Goal: Communication & Community: Answer question/provide support

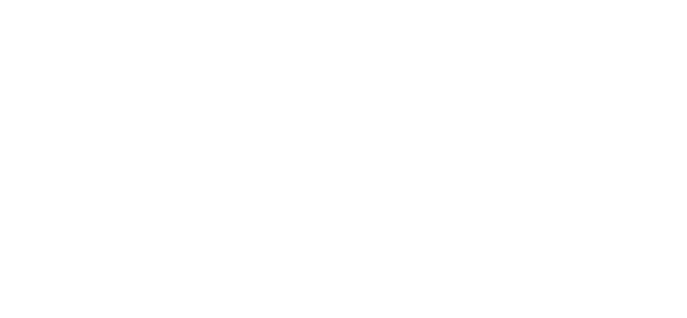
click at [156, 51] on body at bounding box center [343, 159] width 687 height 318
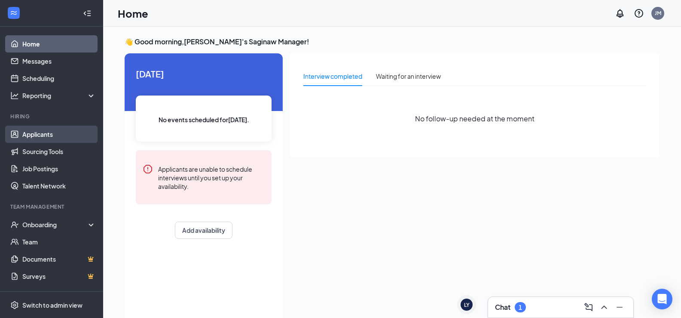
click at [53, 139] on link "Applicants" at bounding box center [58, 133] width 73 height 17
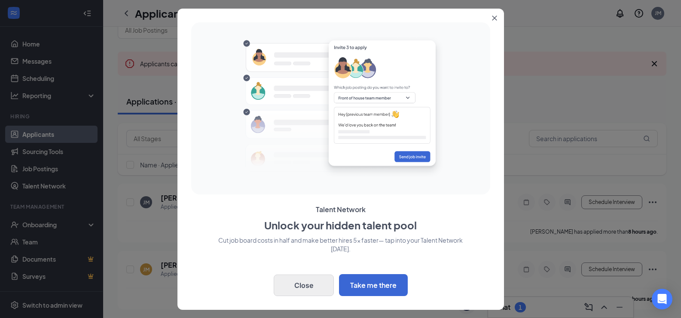
scroll to position [43, 0]
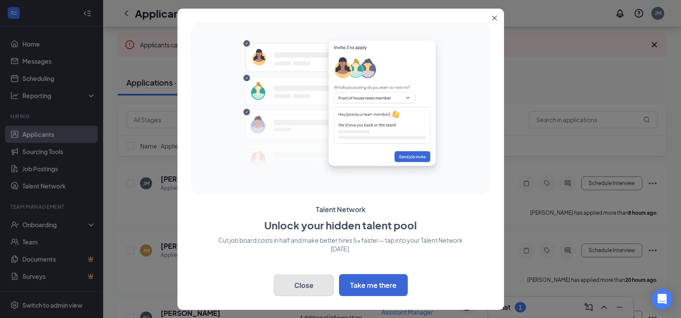
click at [306, 288] on button "Close" at bounding box center [304, 284] width 60 height 21
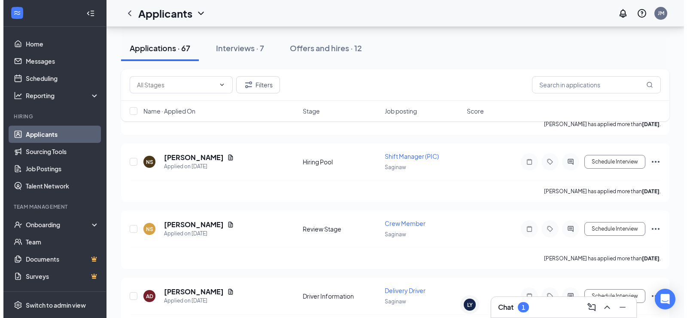
scroll to position [1934, 0]
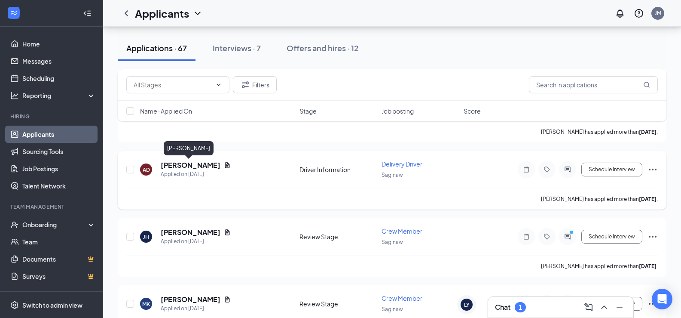
click at [199, 165] on h5 "[PERSON_NAME]" at bounding box center [191, 164] width 60 height 9
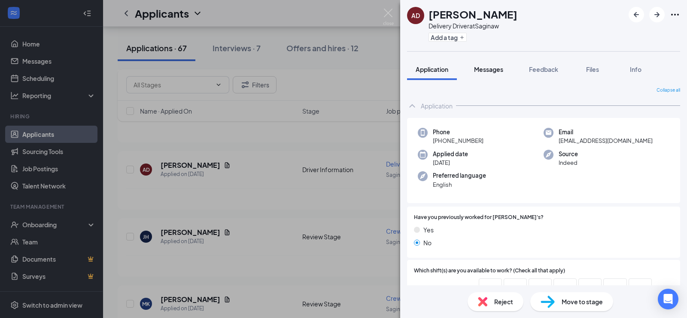
click at [486, 70] on span "Messages" at bounding box center [488, 69] width 29 height 8
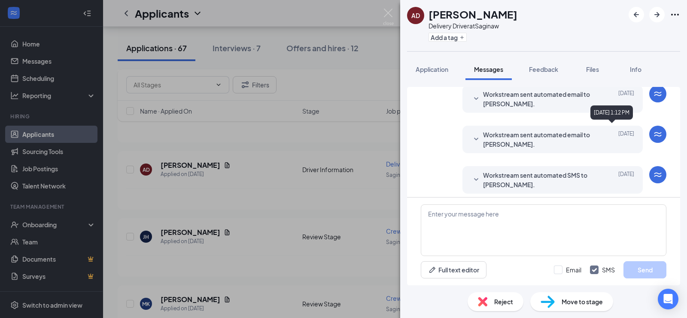
scroll to position [238, 0]
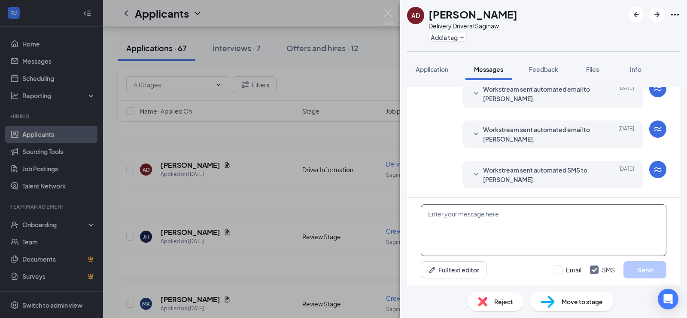
click at [520, 226] on textarea at bounding box center [544, 230] width 246 height 52
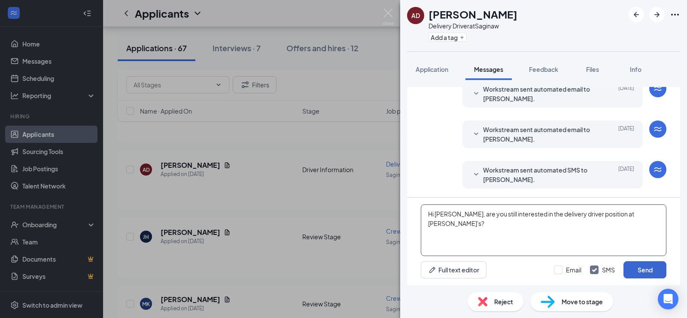
type textarea "Hi [PERSON_NAME], are you still interested in the delivery driver position at […"
click at [645, 270] on button "Send" at bounding box center [645, 269] width 43 height 17
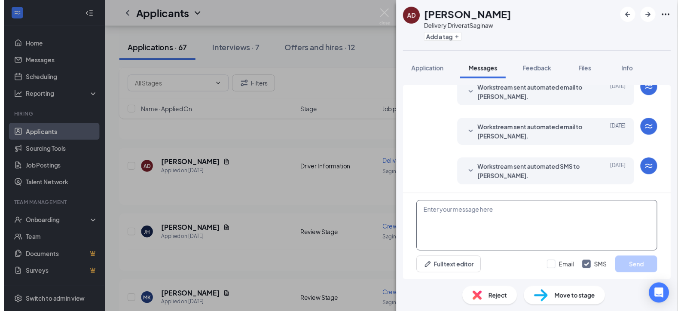
scroll to position [302, 0]
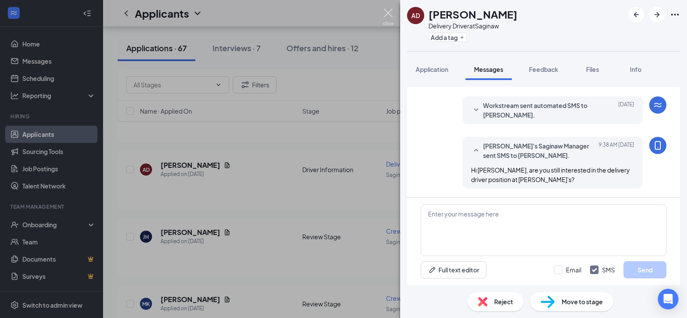
click at [385, 9] on img at bounding box center [388, 17] width 11 height 17
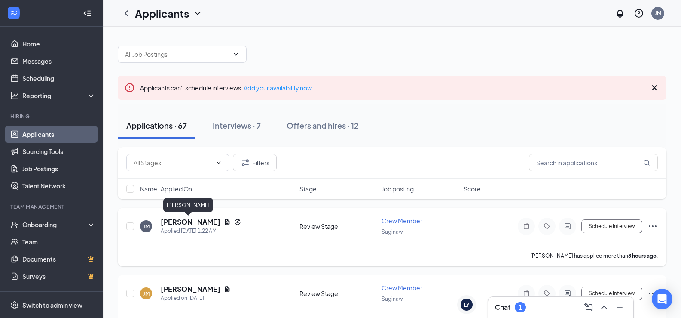
click at [198, 223] on h5 "[PERSON_NAME]" at bounding box center [191, 221] width 60 height 9
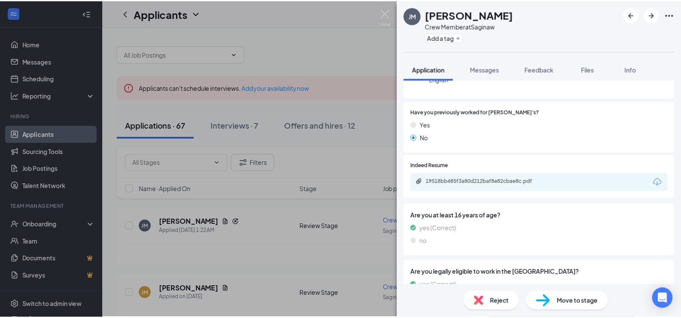
scroll to position [159, 0]
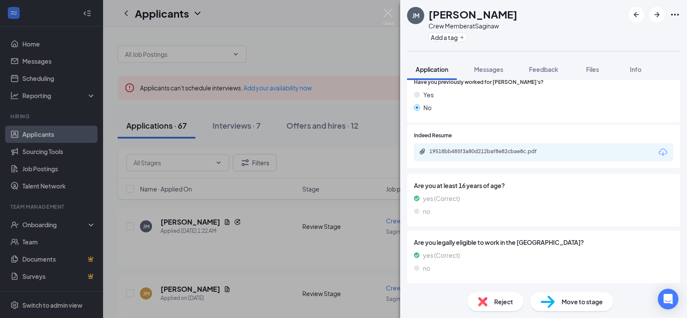
click at [493, 159] on div "19518bb485f3a80d212baf8e82cbae8c.pdf" at bounding box center [544, 152] width 260 height 18
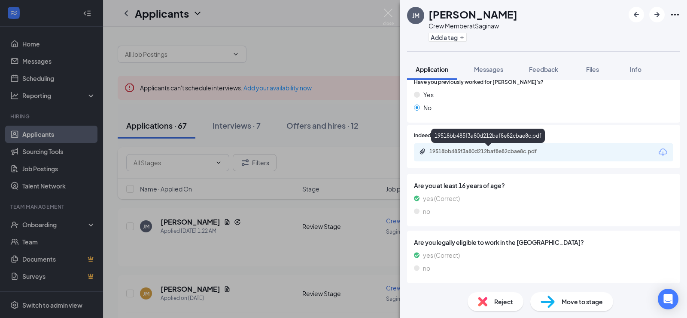
click at [494, 154] on div "19518bb485f3a80d212baf8e82cbae8c.pdf" at bounding box center [490, 151] width 120 height 7
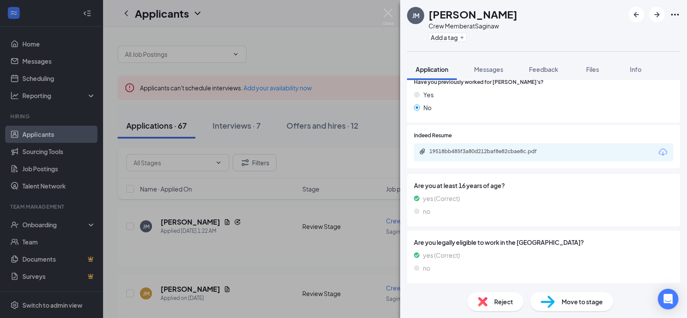
click at [388, 20] on img at bounding box center [388, 17] width 11 height 17
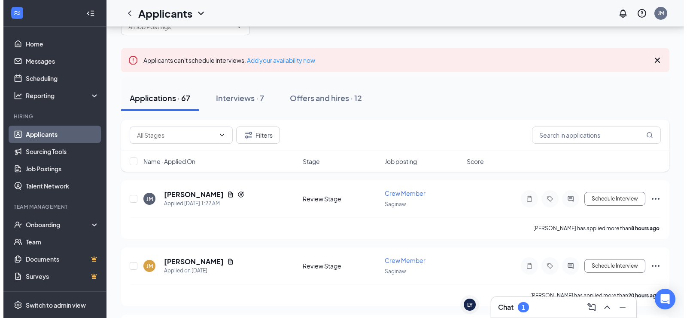
scroll to position [43, 0]
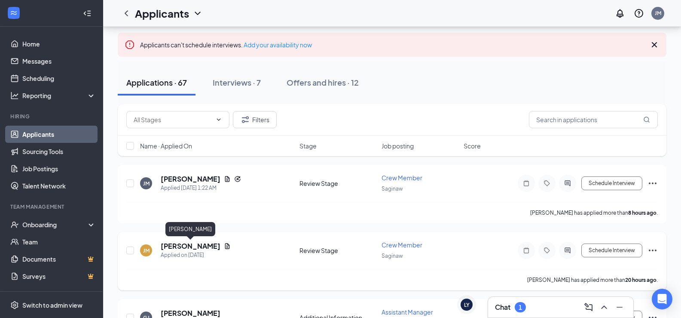
click at [201, 243] on h5 "[PERSON_NAME]" at bounding box center [191, 245] width 60 height 9
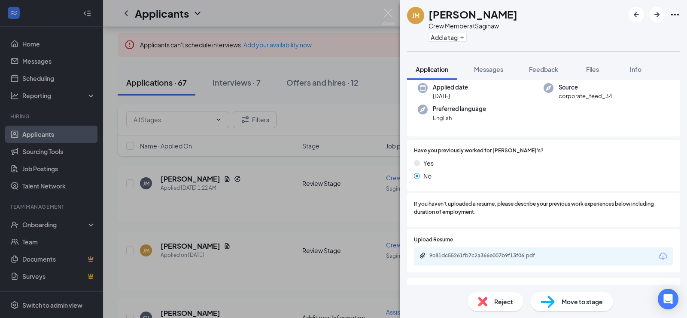
scroll to position [86, 0]
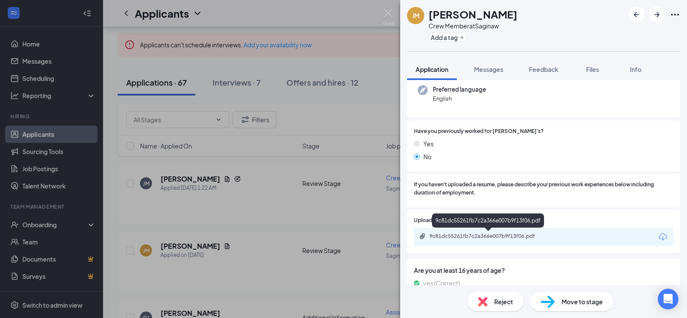
click at [480, 238] on div "9c81dc55261fb7c2a366e007b9f13f06.pdf" at bounding box center [490, 235] width 120 height 7
click at [492, 70] on span "Messages" at bounding box center [488, 69] width 29 height 8
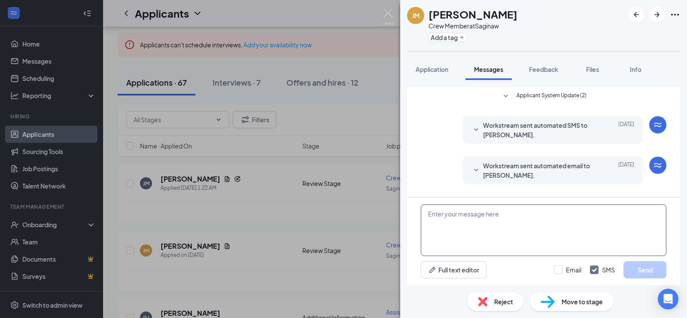
click at [490, 229] on textarea at bounding box center [544, 230] width 246 height 52
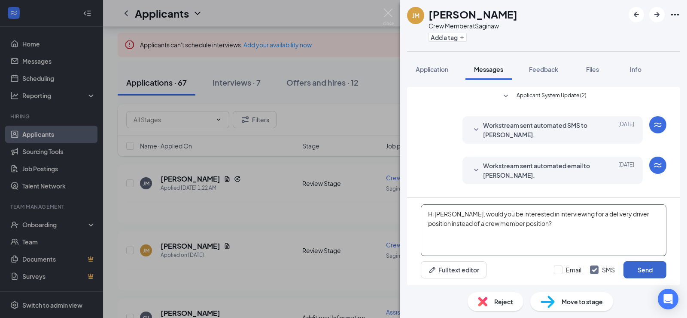
type textarea "Hi [PERSON_NAME], would you be interested in interviewing for a delivery driver…"
click at [660, 270] on button "Send" at bounding box center [645, 269] width 43 height 17
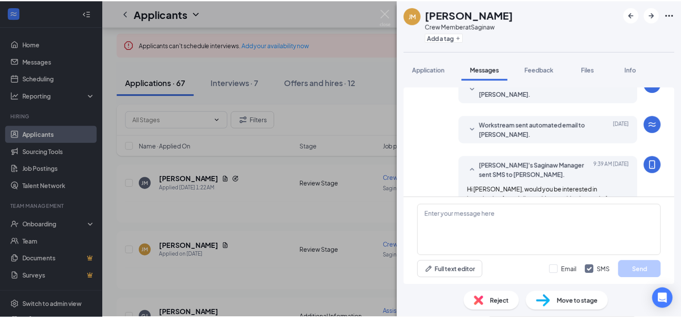
scroll to position [70, 0]
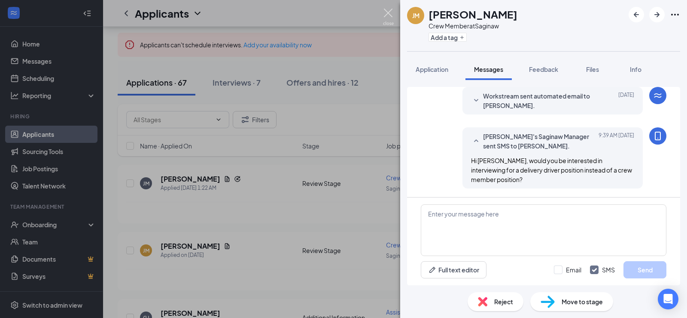
click at [387, 15] on img at bounding box center [388, 17] width 11 height 17
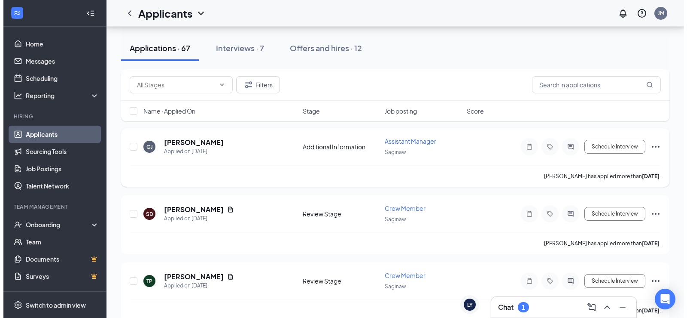
scroll to position [215, 0]
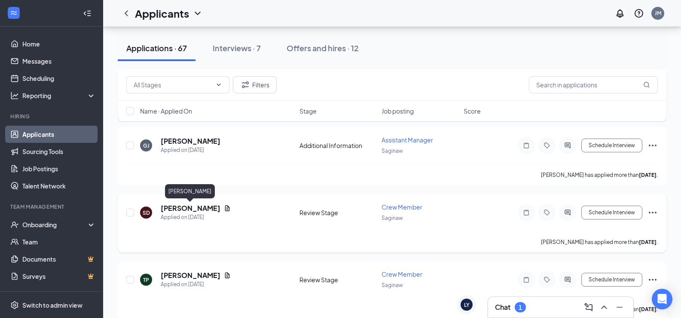
click at [214, 207] on h5 "[PERSON_NAME]" at bounding box center [191, 207] width 60 height 9
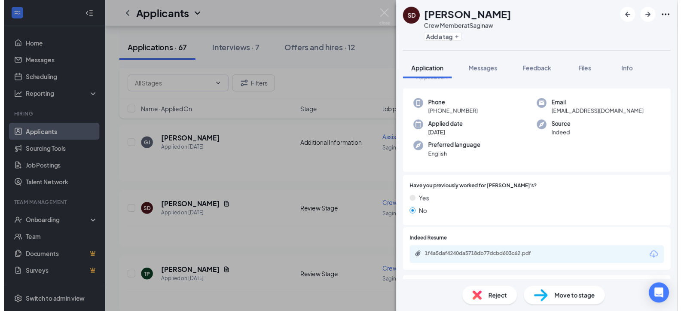
scroll to position [43, 0]
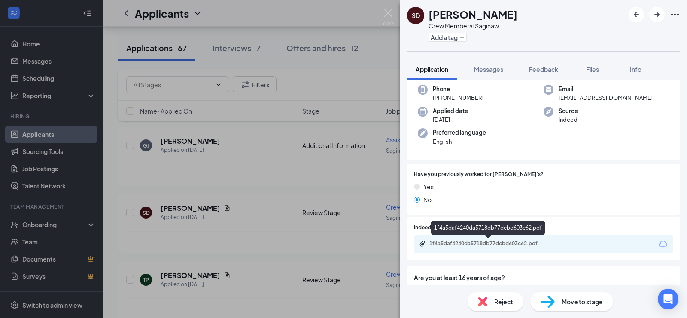
click at [480, 244] on div "1f4a5daf4240da5718db77dcbd603c62.pdf" at bounding box center [490, 243] width 120 height 7
drag, startPoint x: 388, startPoint y: 12, endPoint x: 290, endPoint y: 202, distance: 213.1
click at [388, 12] on img at bounding box center [388, 17] width 11 height 17
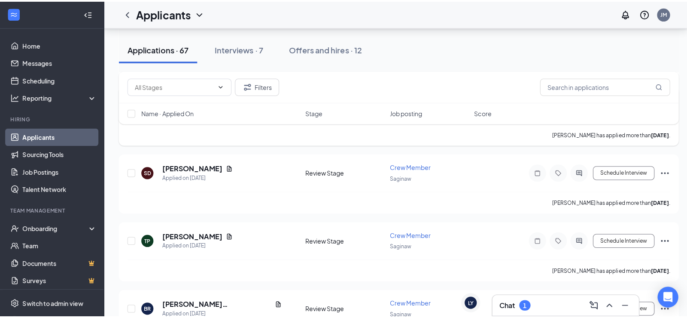
scroll to position [258, 0]
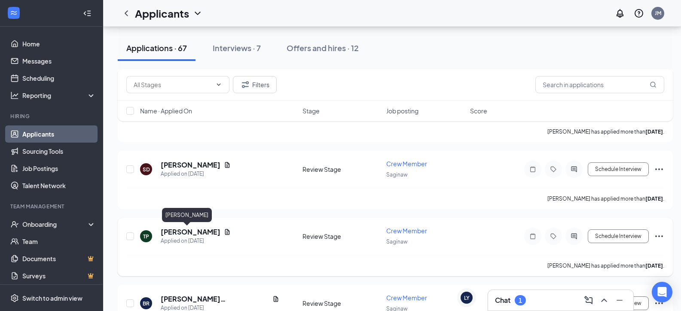
click at [180, 231] on h5 "[PERSON_NAME]" at bounding box center [191, 231] width 60 height 9
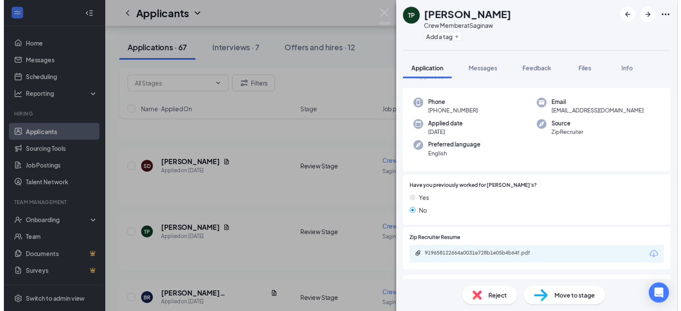
scroll to position [43, 0]
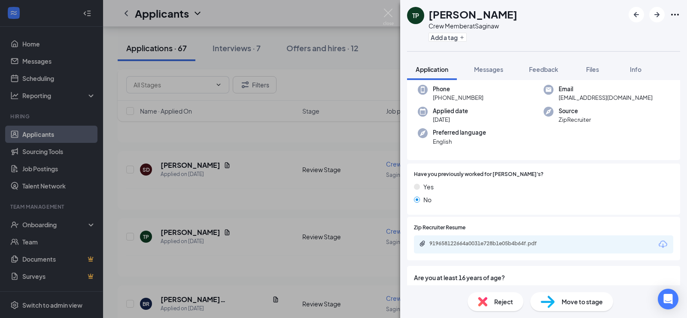
click at [466, 239] on div "919658122664a0031e728b1e05b4b64f.pdf" at bounding box center [544, 244] width 260 height 18
click at [464, 244] on div "919658122664a0031e728b1e05b4b64f.pdf" at bounding box center [490, 243] width 120 height 7
click at [387, 16] on img at bounding box center [388, 17] width 11 height 17
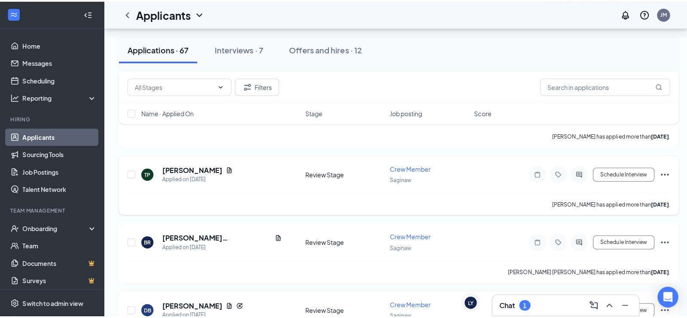
scroll to position [344, 0]
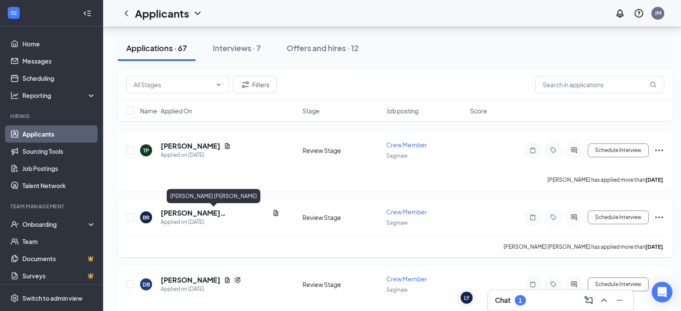
click at [219, 213] on h5 "[PERSON_NAME] [PERSON_NAME]" at bounding box center [215, 212] width 108 height 9
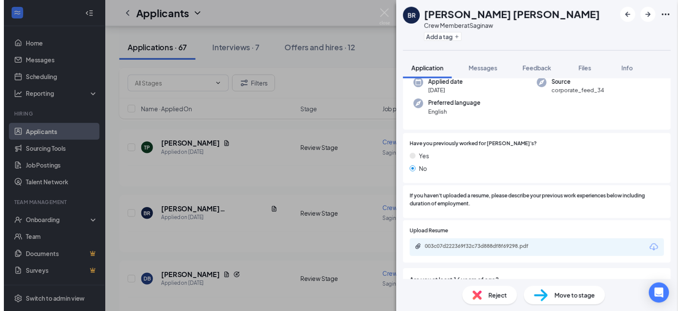
scroll to position [86, 0]
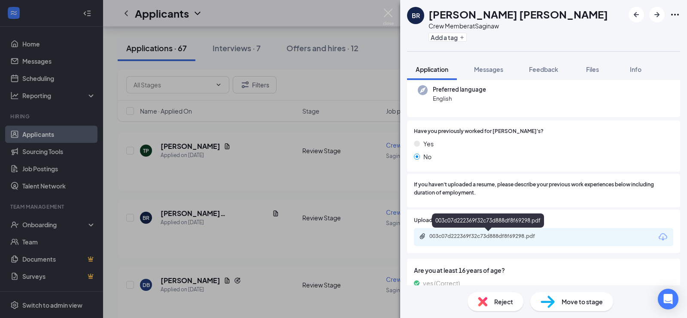
click at [474, 238] on div "003c07d222369f32c73d888df8f69298.pdf" at bounding box center [490, 235] width 120 height 7
click at [383, 12] on div "BR [PERSON_NAME] [PERSON_NAME] Crew Member at Saginaw Add a tag Application Mes…" at bounding box center [343, 159] width 687 height 318
click at [386, 12] on img at bounding box center [388, 17] width 11 height 17
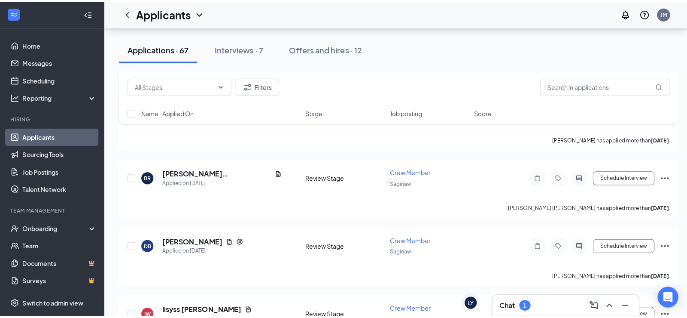
scroll to position [387, 0]
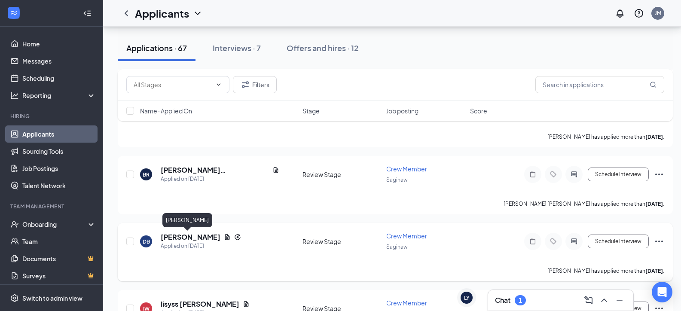
click at [184, 237] on h5 "[PERSON_NAME]" at bounding box center [191, 236] width 60 height 9
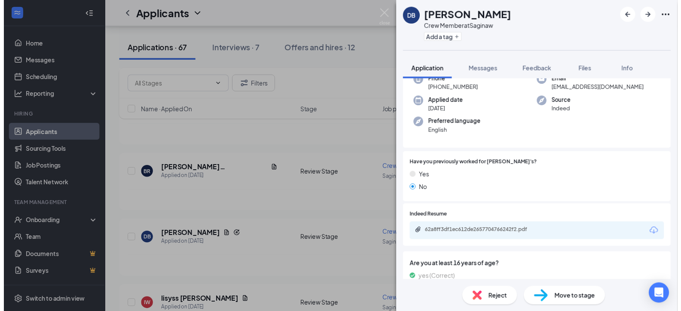
scroll to position [86, 0]
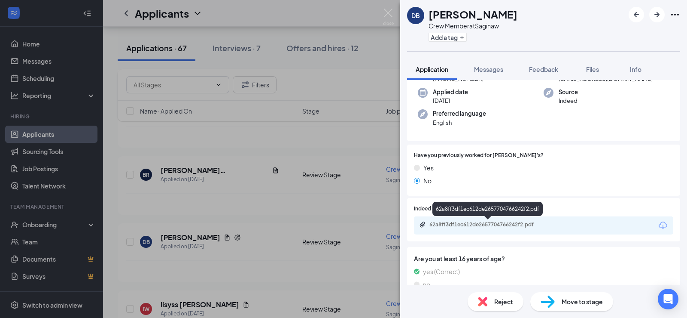
click at [513, 226] on div "62a8ff3df1ec612de2657704766242f2.pdf" at bounding box center [490, 224] width 120 height 7
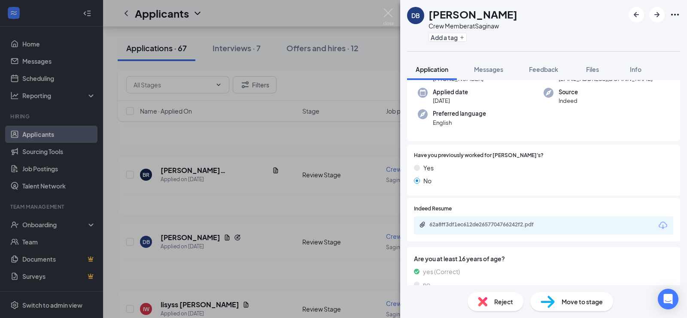
click at [388, 13] on img at bounding box center [388, 17] width 11 height 17
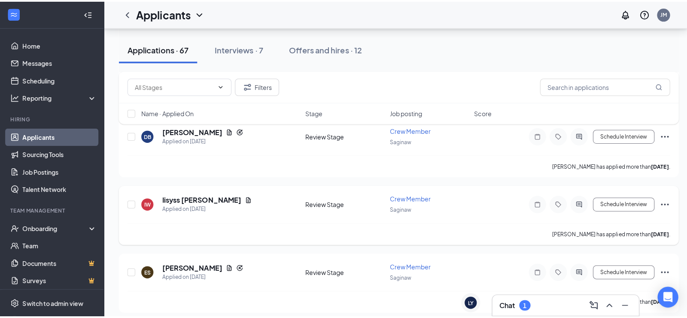
scroll to position [516, 0]
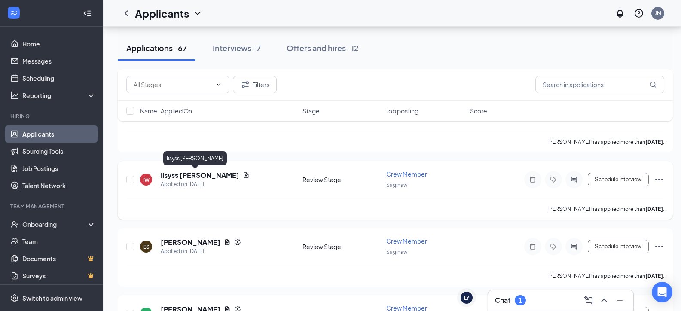
click at [193, 175] on h5 "Iisyss [PERSON_NAME]" at bounding box center [200, 175] width 79 height 9
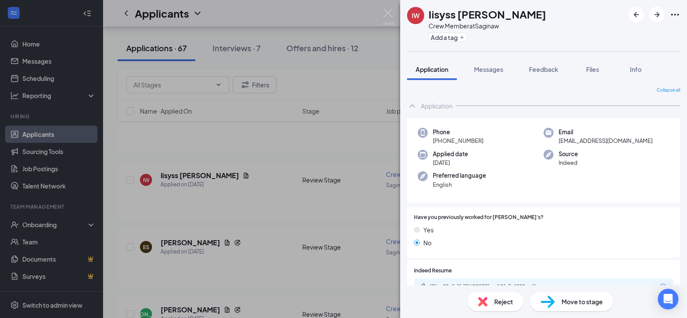
scroll to position [86, 0]
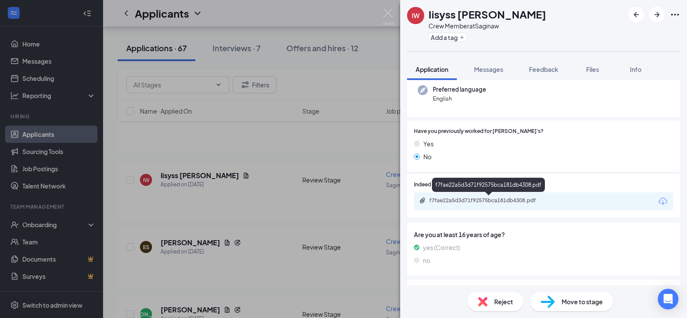
click at [495, 203] on div "f7fae22a5d3d71f92575bca181db4308.pdf" at bounding box center [490, 200] width 120 height 7
click at [496, 71] on span "Messages" at bounding box center [488, 69] width 29 height 8
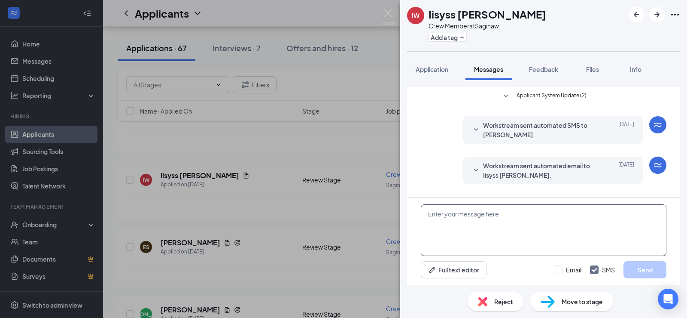
click at [483, 238] on textarea at bounding box center [544, 230] width 246 height 52
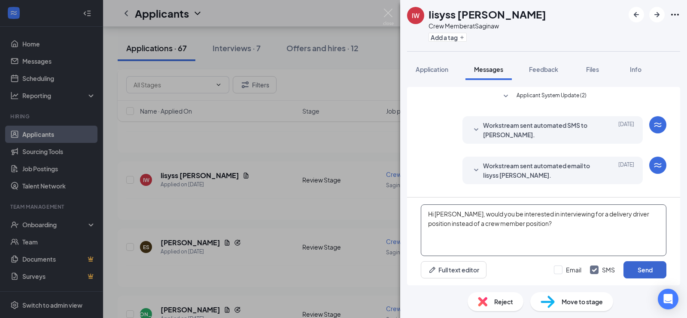
type textarea "Hi [PERSON_NAME], would you be interested in interviewing for a delivery driver…"
click at [644, 275] on button "Send" at bounding box center [645, 269] width 43 height 17
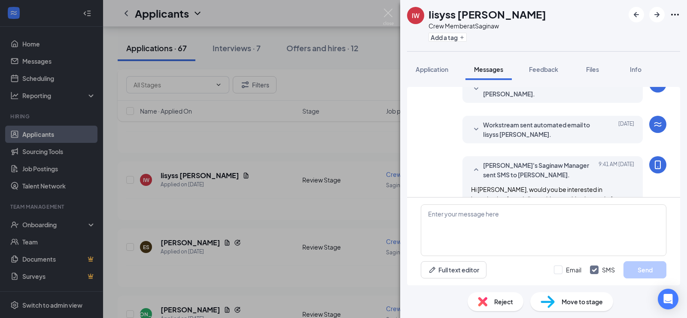
scroll to position [70, 0]
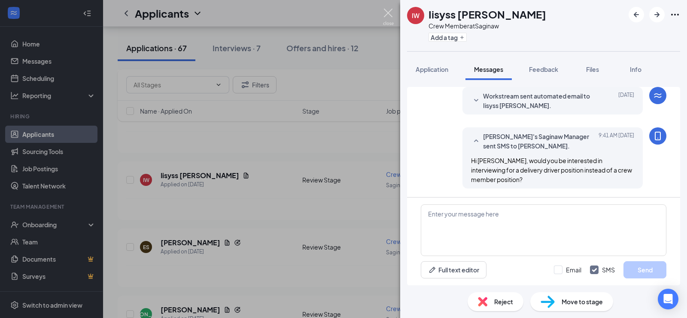
click at [388, 14] on img at bounding box center [388, 17] width 11 height 17
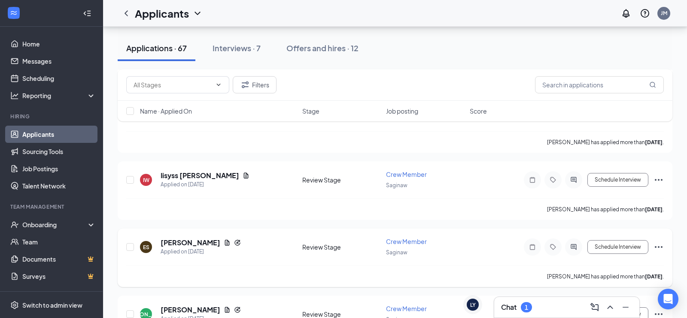
click at [189, 243] on h5 "[PERSON_NAME]" at bounding box center [191, 242] width 60 height 9
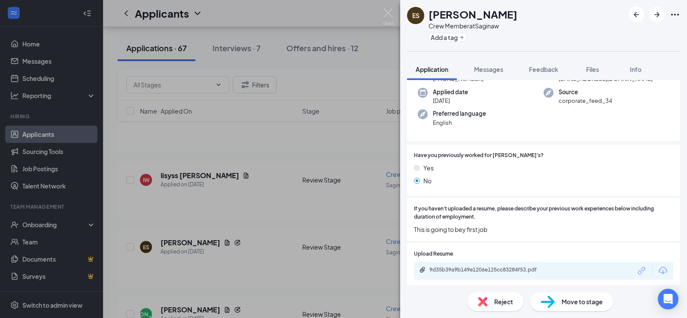
scroll to position [129, 0]
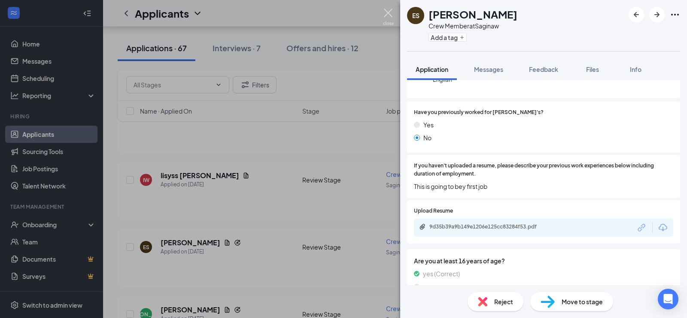
click at [389, 11] on img at bounding box center [388, 17] width 11 height 17
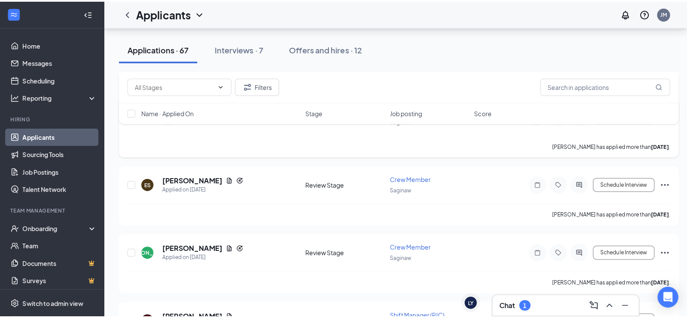
scroll to position [602, 0]
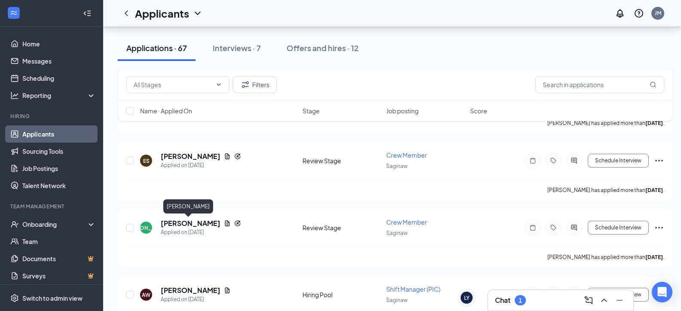
click at [183, 223] on h5 "[PERSON_NAME]" at bounding box center [191, 223] width 60 height 9
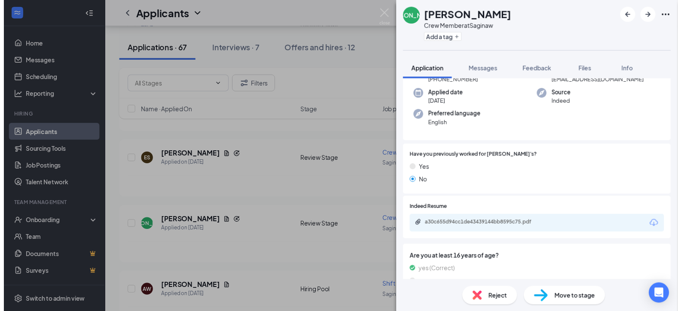
scroll to position [86, 0]
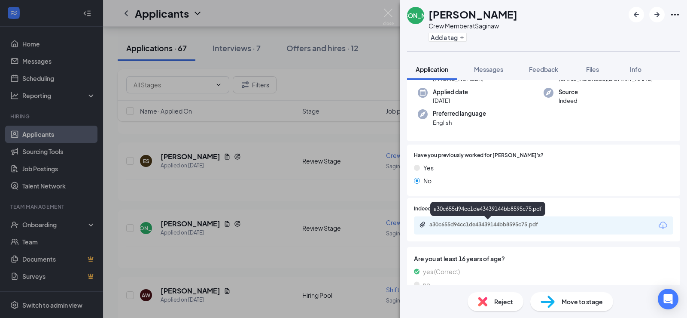
click at [477, 226] on div "a30c655d94cc1de43439144bb8595c75.pdf" at bounding box center [490, 224] width 120 height 7
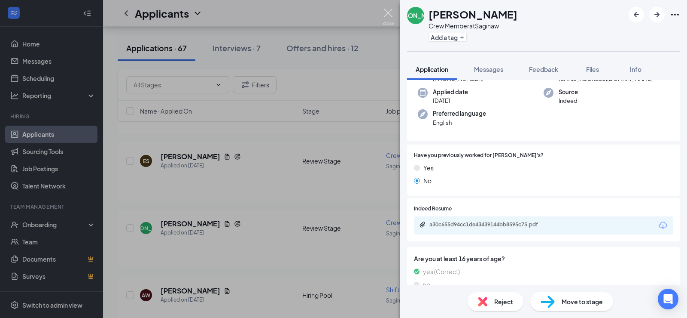
click at [390, 14] on img at bounding box center [388, 17] width 11 height 17
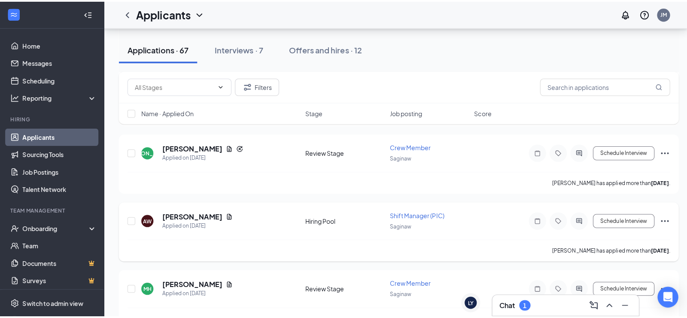
scroll to position [687, 0]
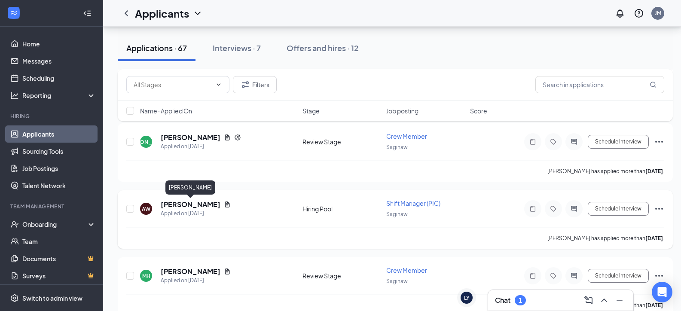
click at [205, 203] on h5 "[PERSON_NAME]" at bounding box center [191, 204] width 60 height 9
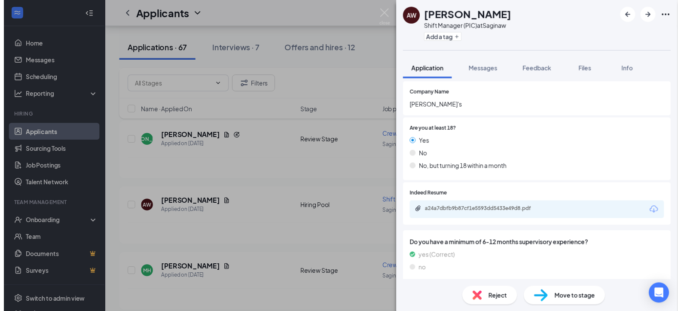
scroll to position [129, 0]
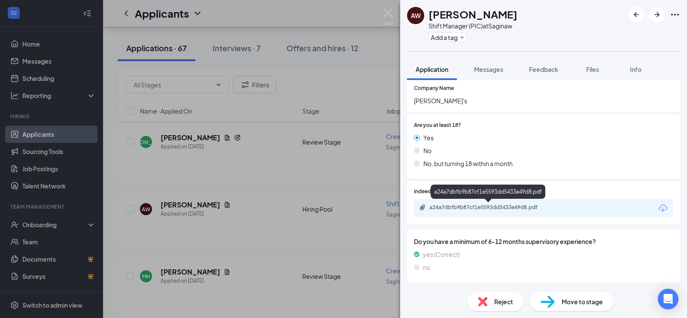
click at [551, 210] on div "a24a7dbfb9b87cf1e5593dd5433e49d8.pdf" at bounding box center [488, 207] width 139 height 7
click at [389, 11] on img at bounding box center [388, 17] width 11 height 17
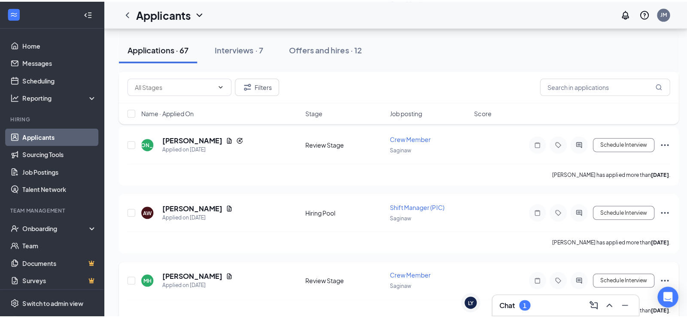
scroll to position [730, 0]
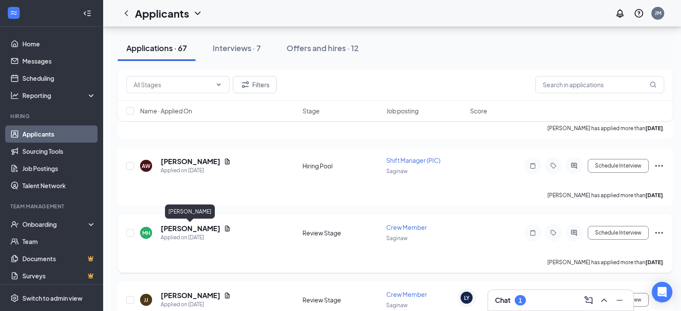
click at [208, 227] on h5 "[PERSON_NAME]" at bounding box center [191, 228] width 60 height 9
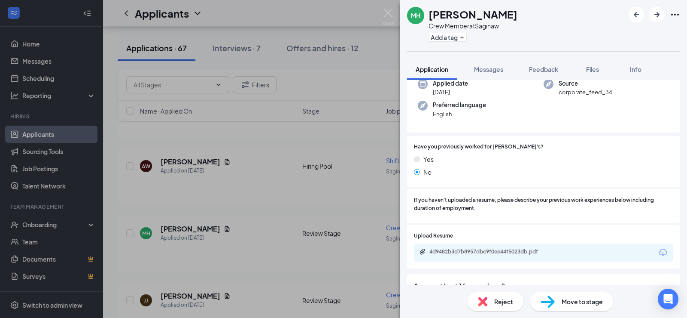
scroll to position [86, 0]
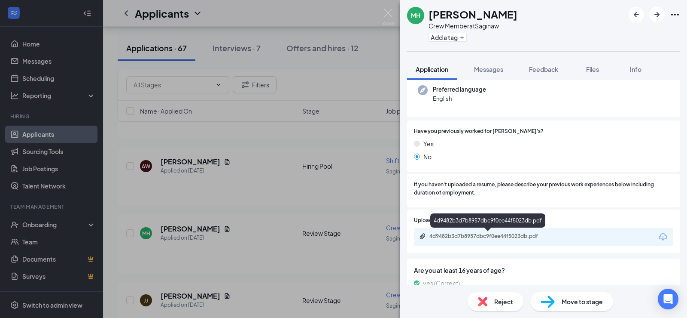
click at [451, 234] on div "4d9482b3d7b8957dbc9f0ee44f5023db.pdf" at bounding box center [490, 235] width 120 height 7
click at [493, 70] on span "Messages" at bounding box center [488, 69] width 29 height 8
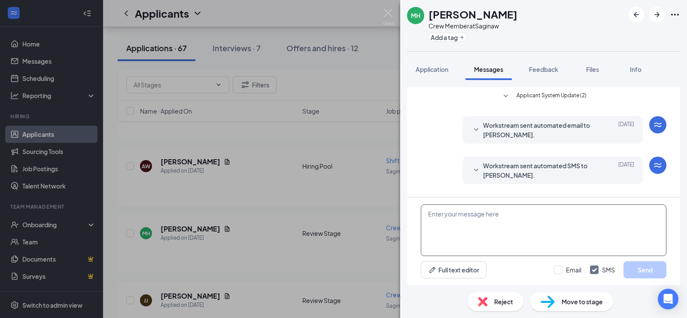
click at [501, 223] on textarea at bounding box center [544, 230] width 246 height 52
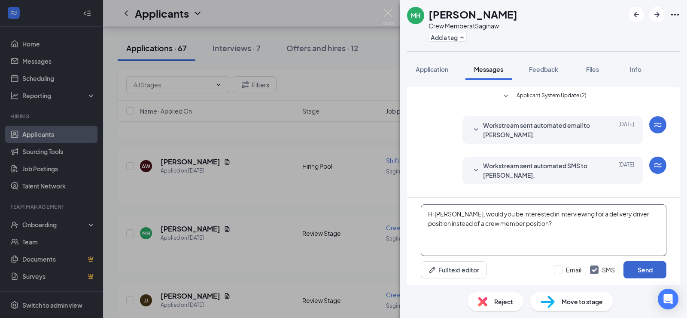
type textarea "Hi [PERSON_NAME], would you be interested in interviewing for a delivery driver…"
click at [651, 272] on button "Send" at bounding box center [645, 269] width 43 height 17
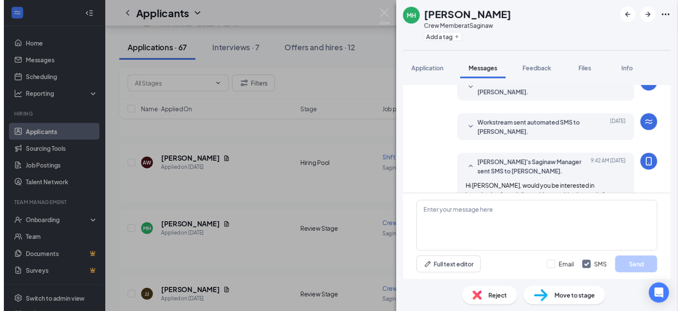
scroll to position [70, 0]
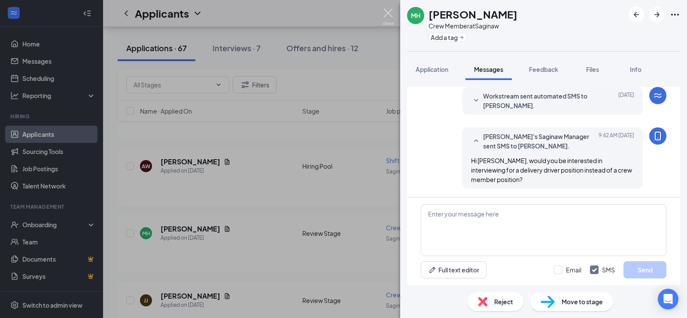
click at [387, 14] on img at bounding box center [388, 17] width 11 height 17
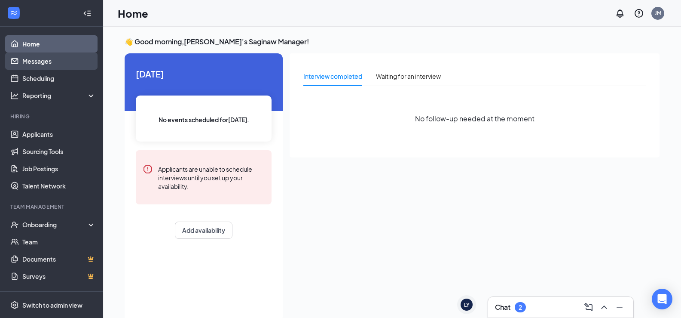
click at [51, 67] on link "Messages" at bounding box center [58, 60] width 73 height 17
